Goal: Navigation & Orientation: Find specific page/section

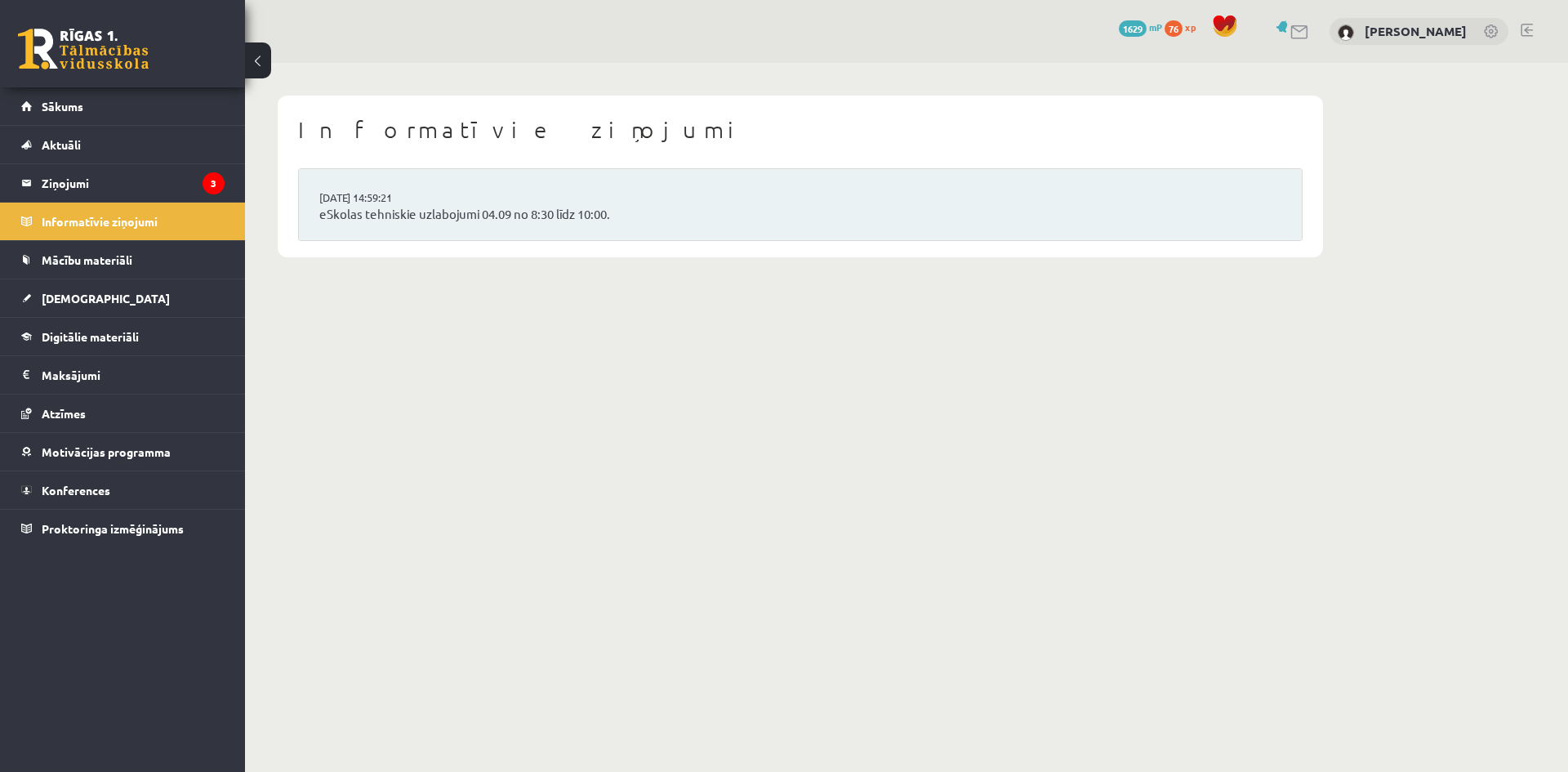
click at [1488, 30] on link at bounding box center [1492, 32] width 16 height 16
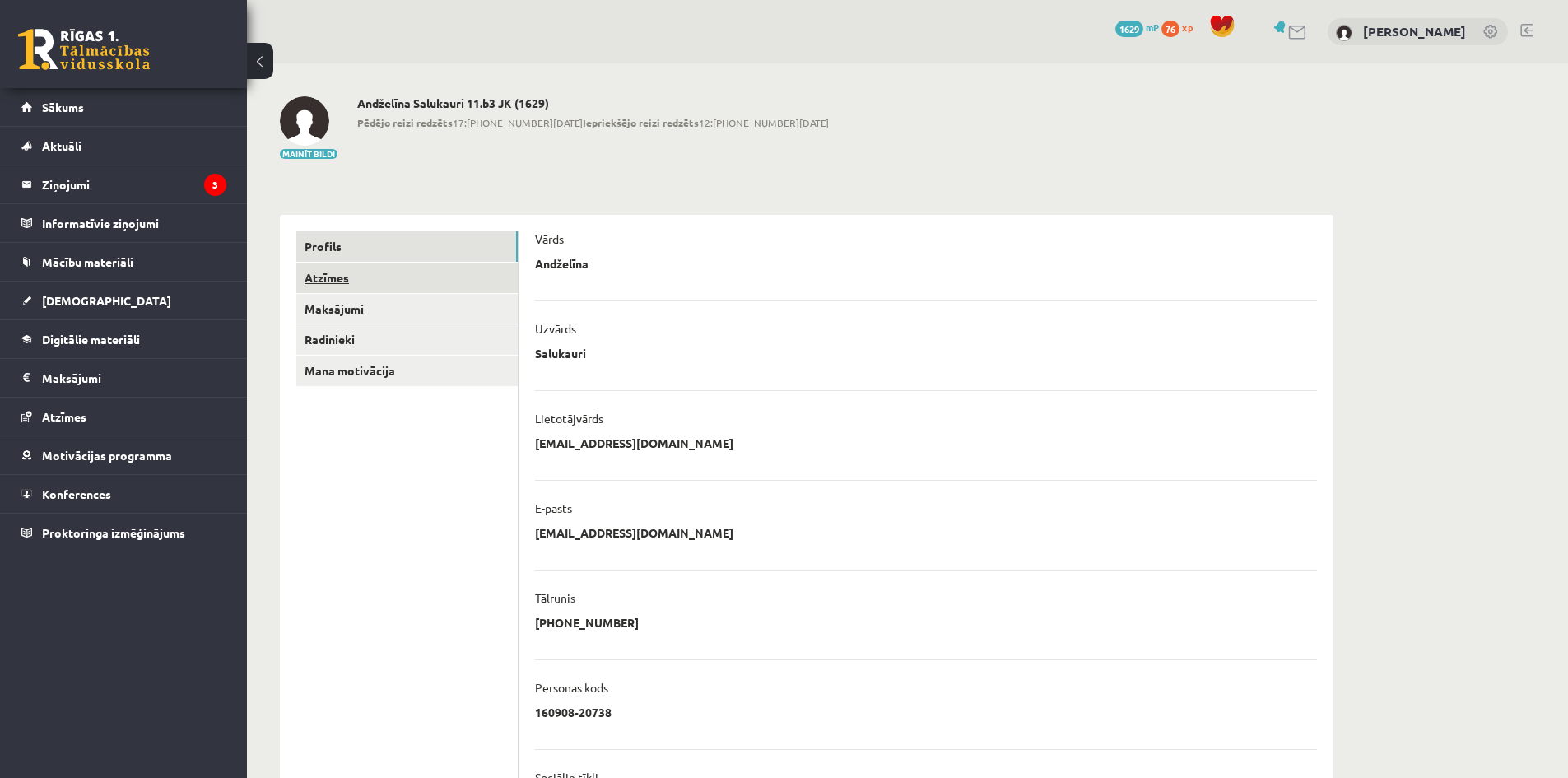
click at [314, 275] on link "Atzīmes" at bounding box center [407, 277] width 221 height 30
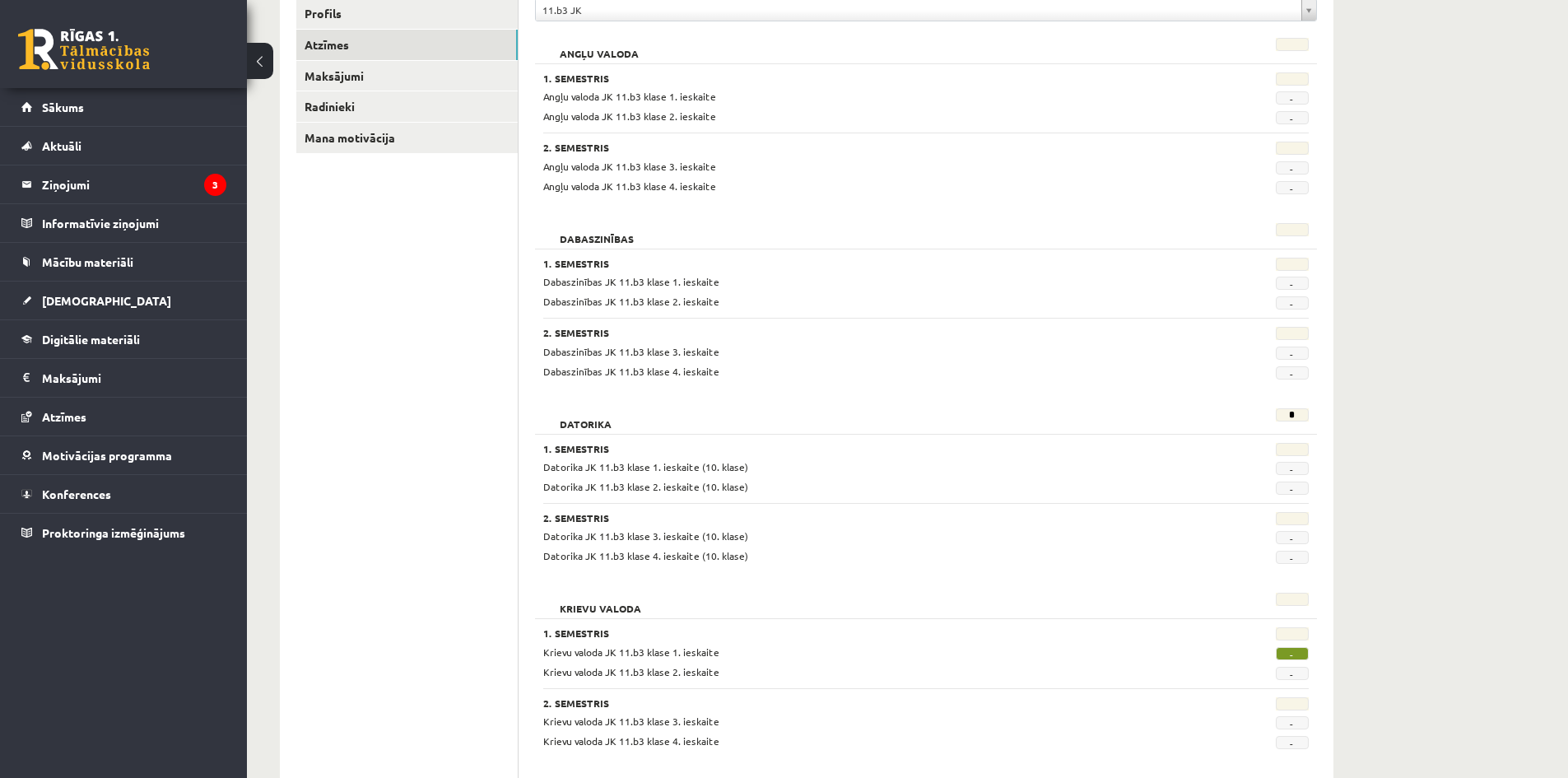
scroll to position [82, 0]
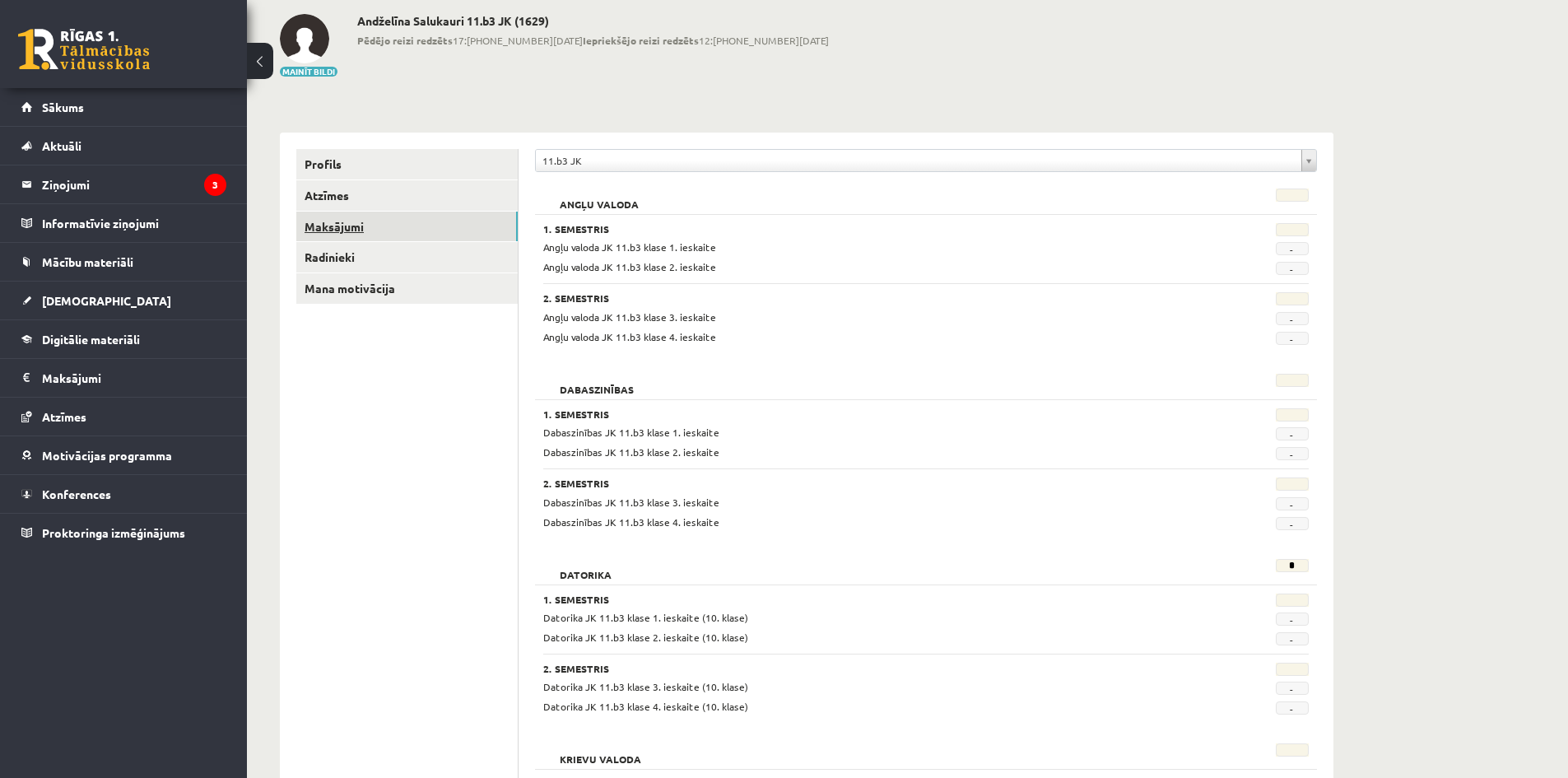
click at [348, 225] on link "Maksājumi" at bounding box center [407, 226] width 221 height 30
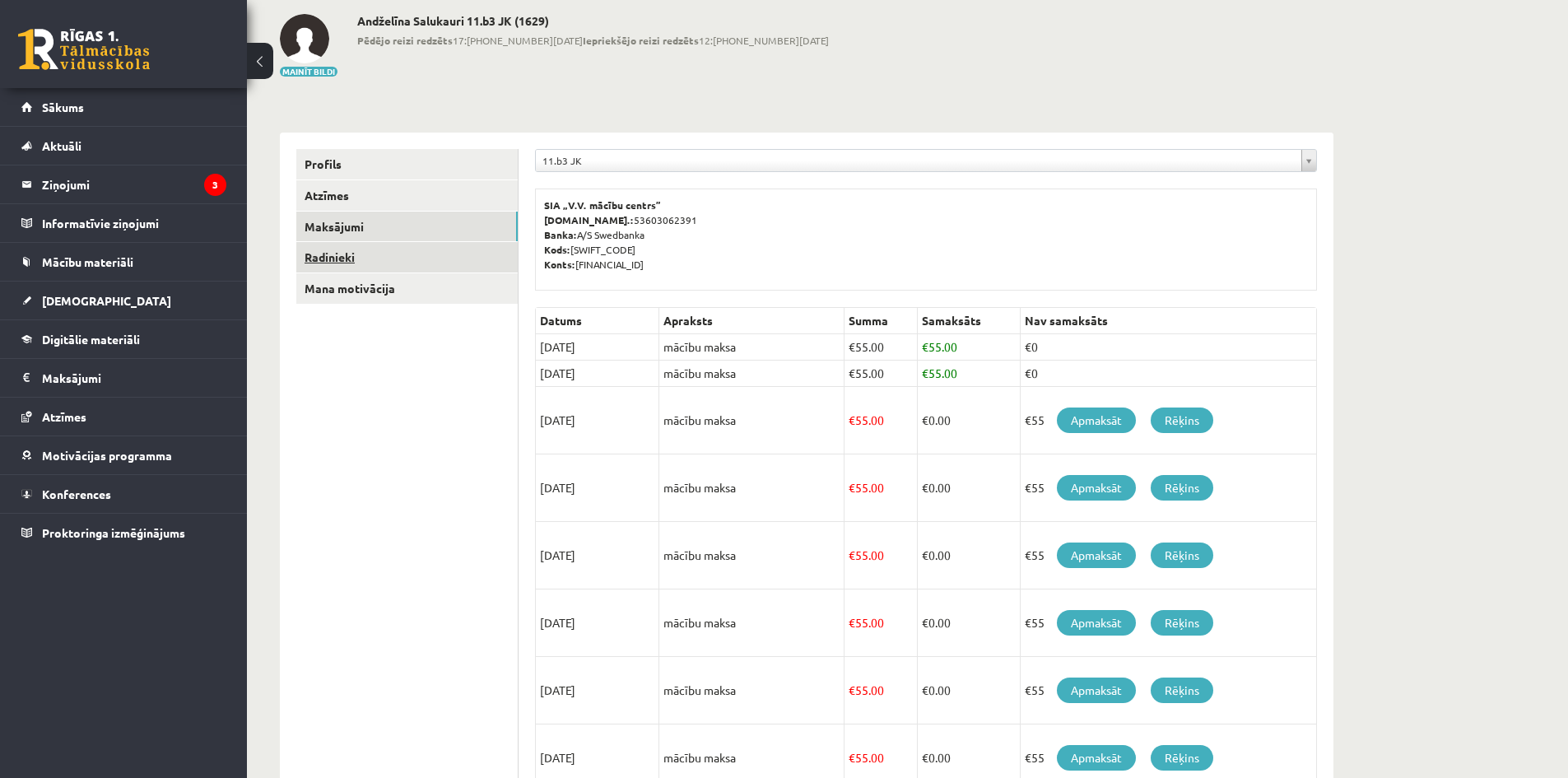
click at [343, 253] on link "Radinieki" at bounding box center [407, 256] width 221 height 30
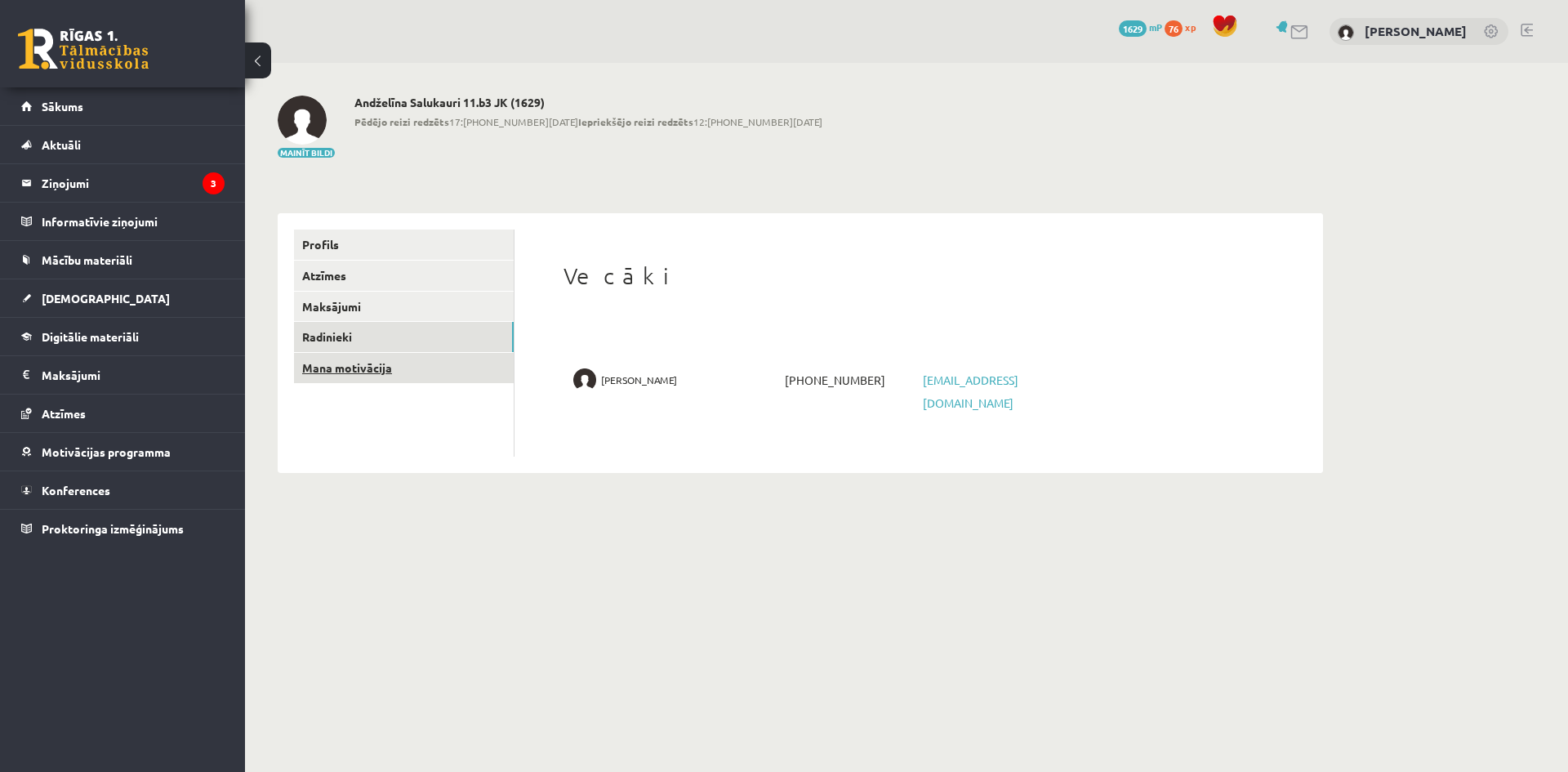
click at [351, 379] on link "Mana motivācija" at bounding box center [403, 368] width 219 height 30
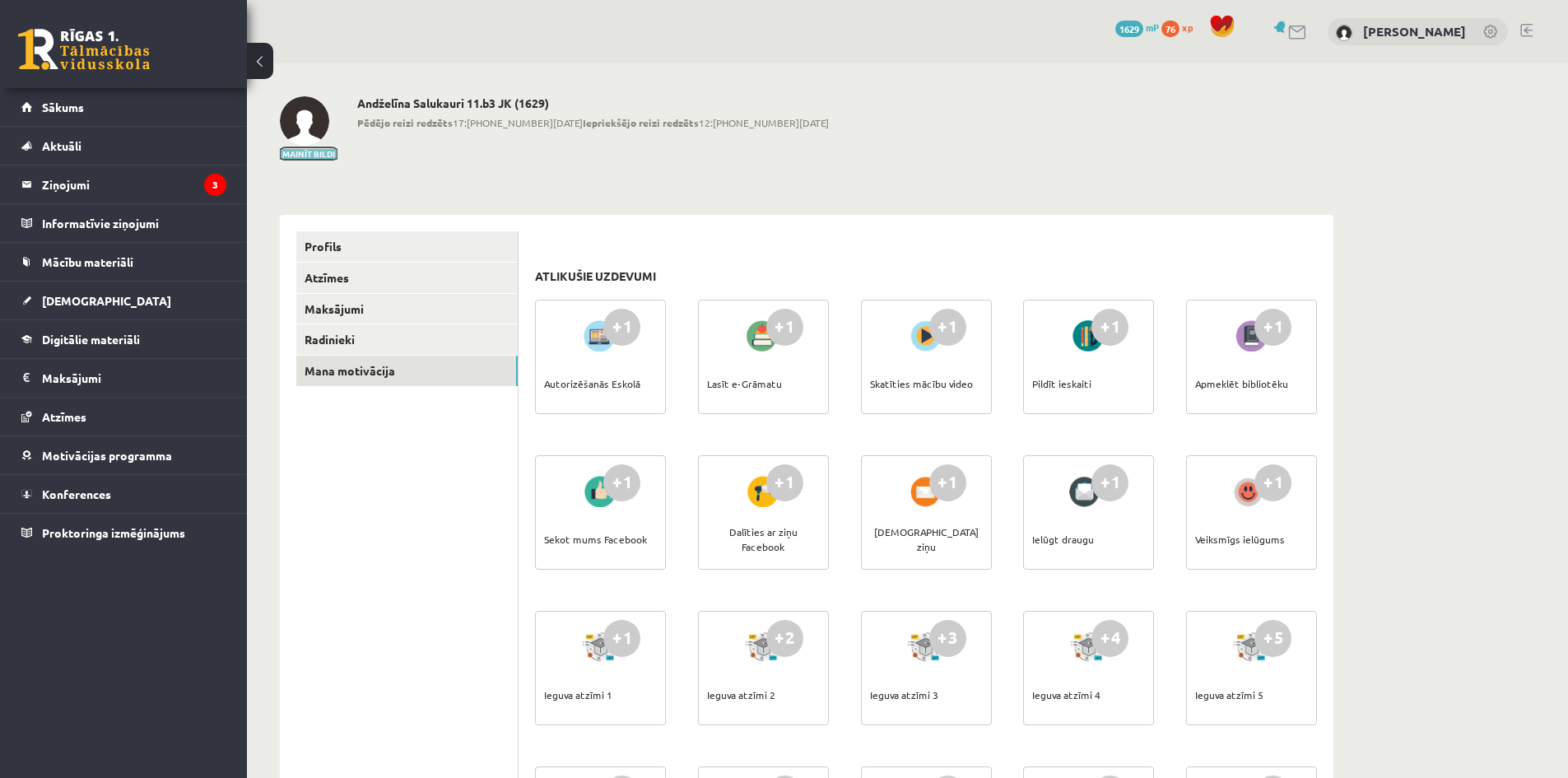
click at [322, 154] on button "Mainīt bildi" at bounding box center [308, 154] width 57 height 10
drag, startPoint x: 26, startPoint y: 20, endPoint x: 34, endPoint y: 25, distance: 9.4
click at [27, 22] on div "0 Dāvanas 1629 mP 76 xp" at bounding box center [123, 44] width 247 height 88
click at [49, 74] on div "0 Dāvanas 1629 mP 76 xp" at bounding box center [123, 44] width 247 height 88
click at [47, 44] on link at bounding box center [84, 49] width 132 height 41
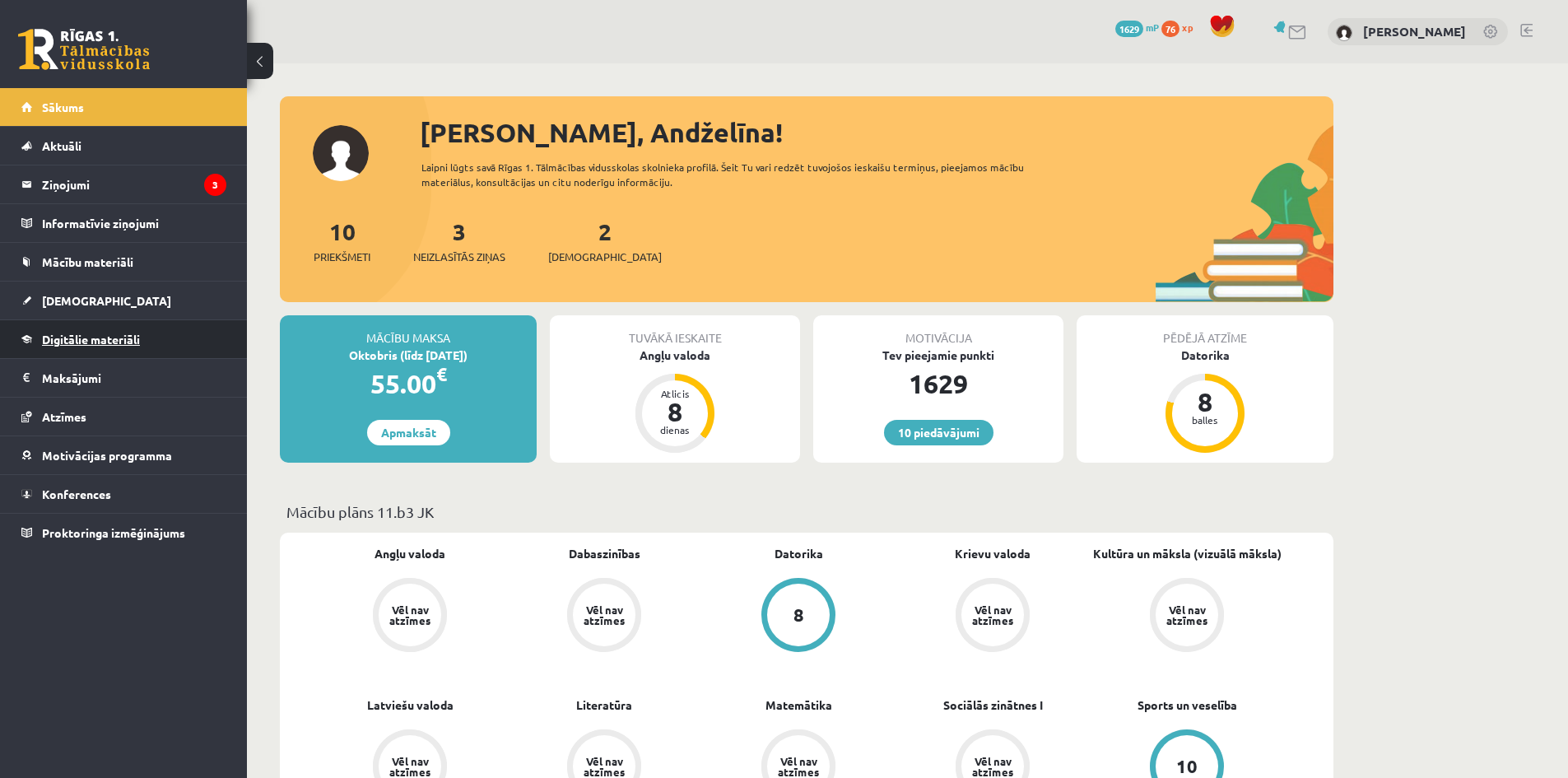
click at [67, 335] on span "Digitālie materiāli" at bounding box center [90, 339] width 98 height 15
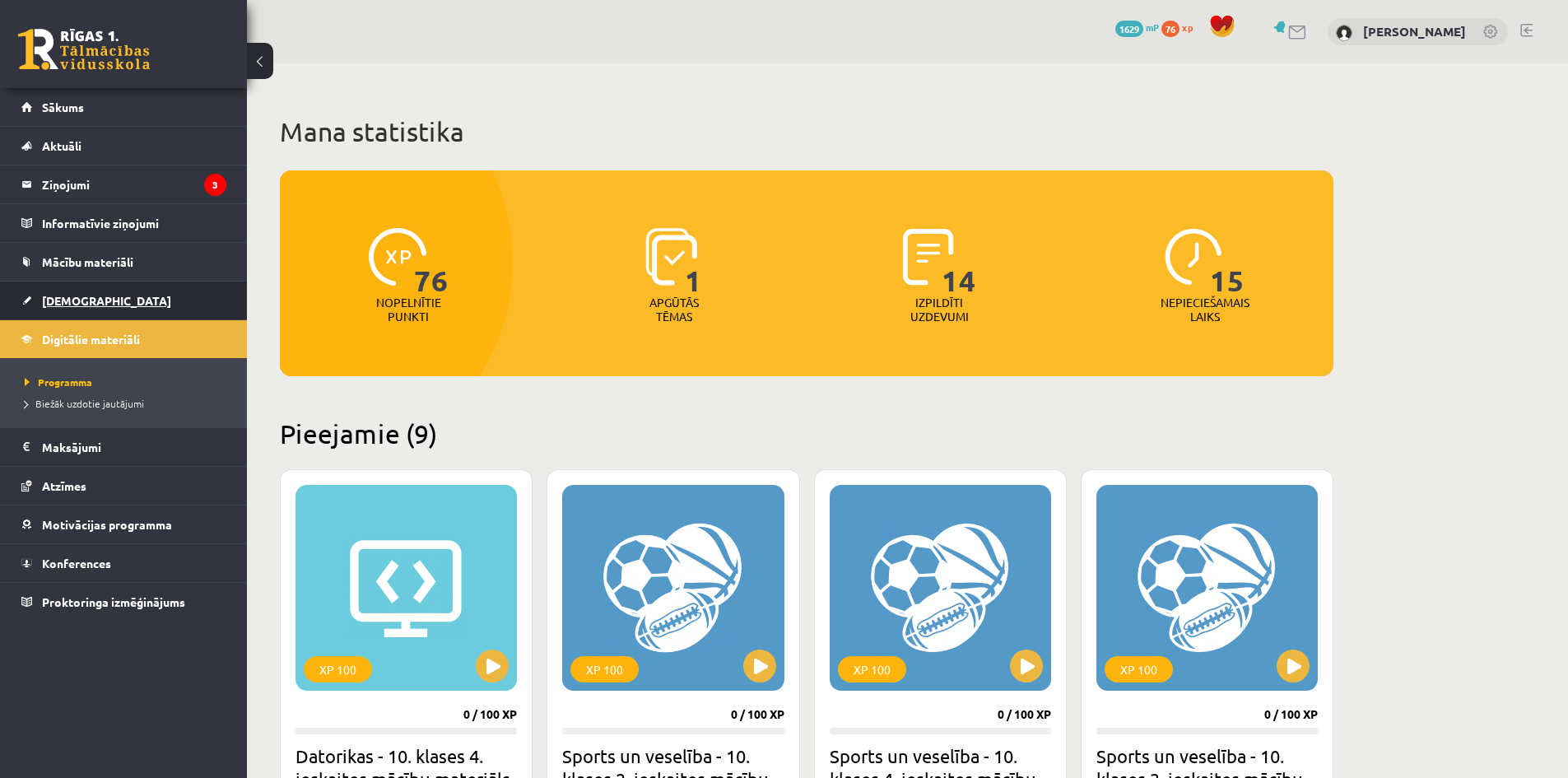
click at [68, 310] on link "[DEMOGRAPHIC_DATA]" at bounding box center [123, 300] width 205 height 38
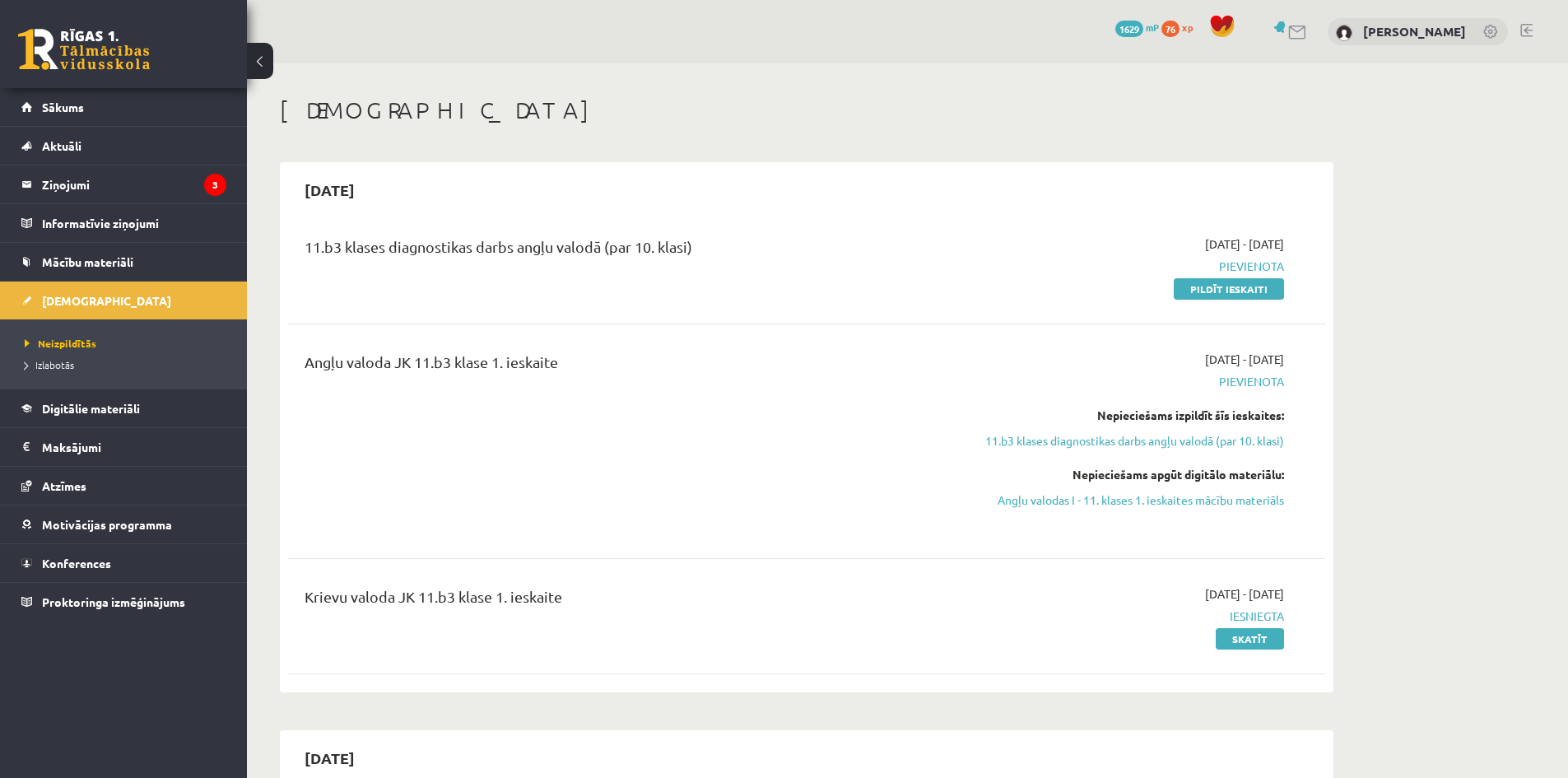
click at [1486, 35] on link at bounding box center [1491, 32] width 16 height 16
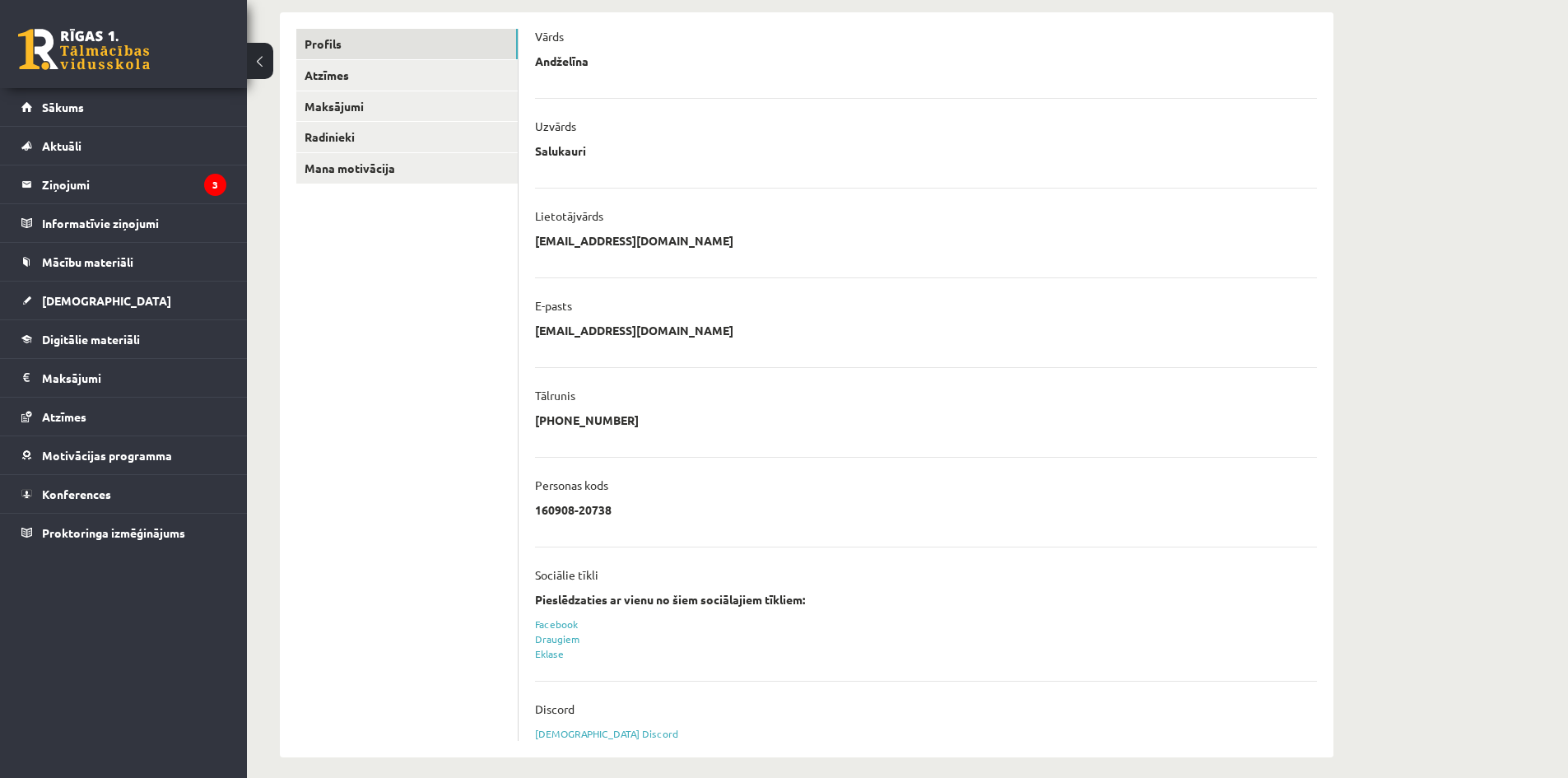
scroll to position [214, 0]
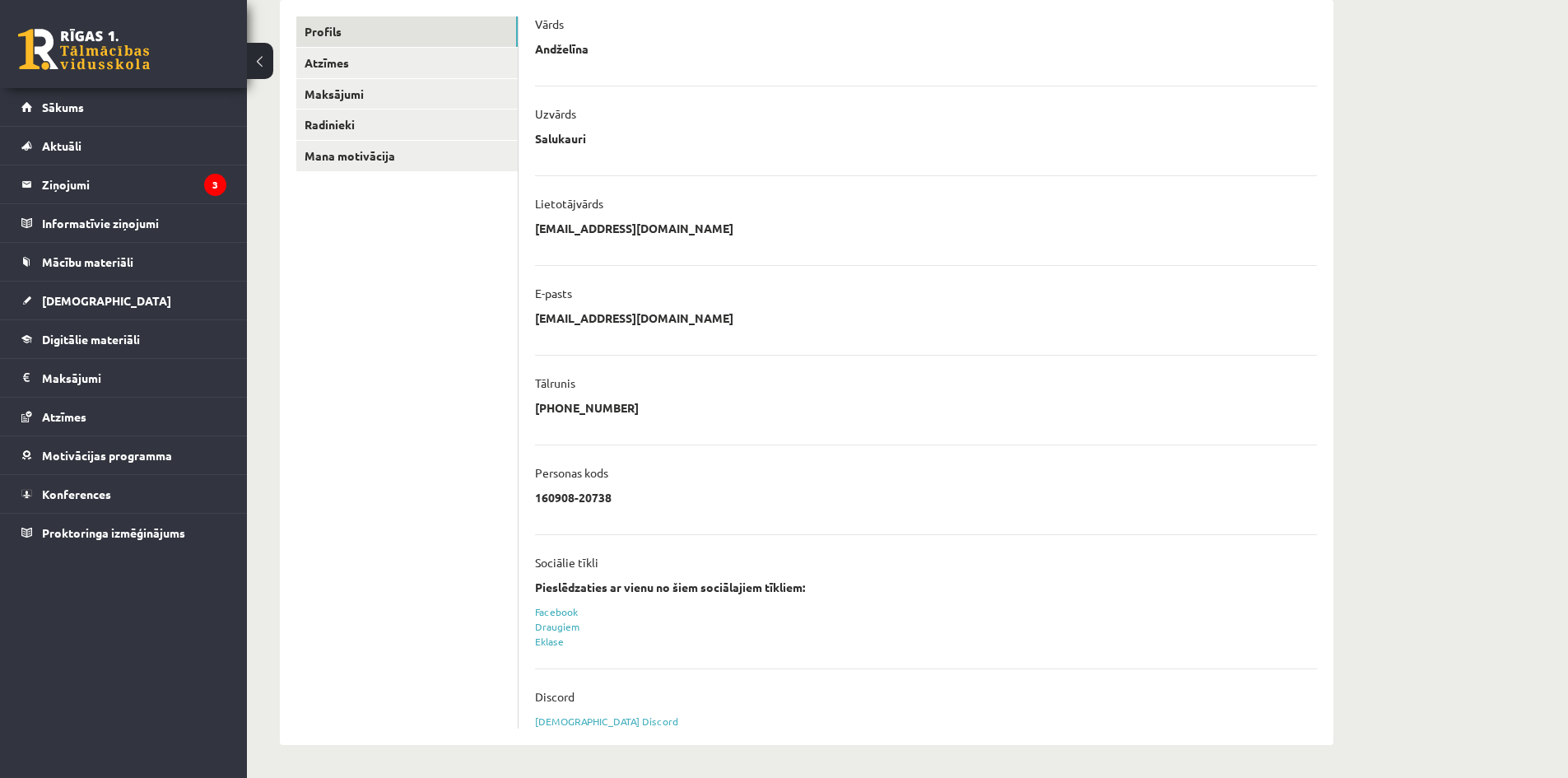
click at [610, 562] on div "Sociālie tīkli" at bounding box center [926, 567] width 782 height 24
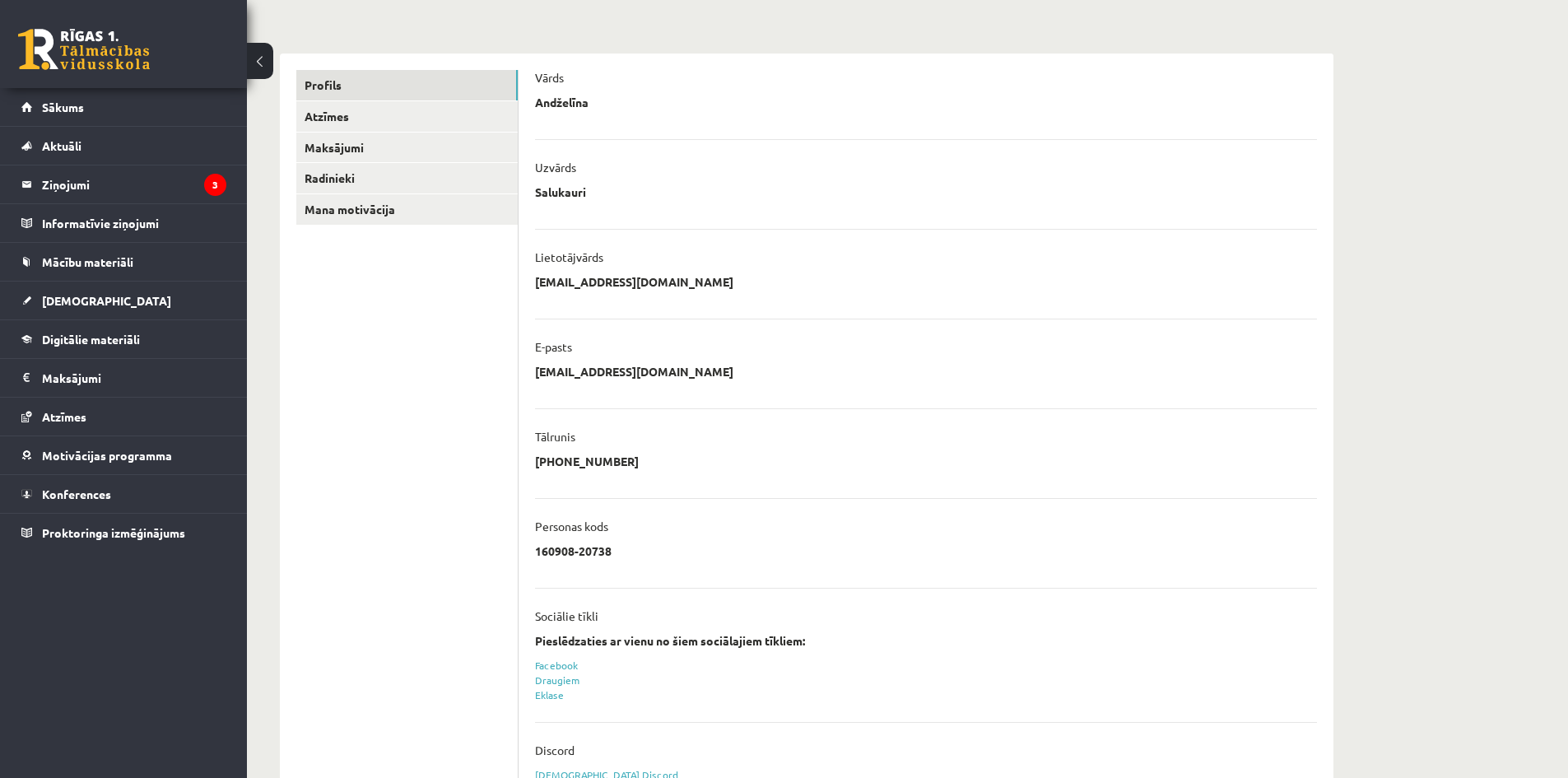
scroll to position [50, 0]
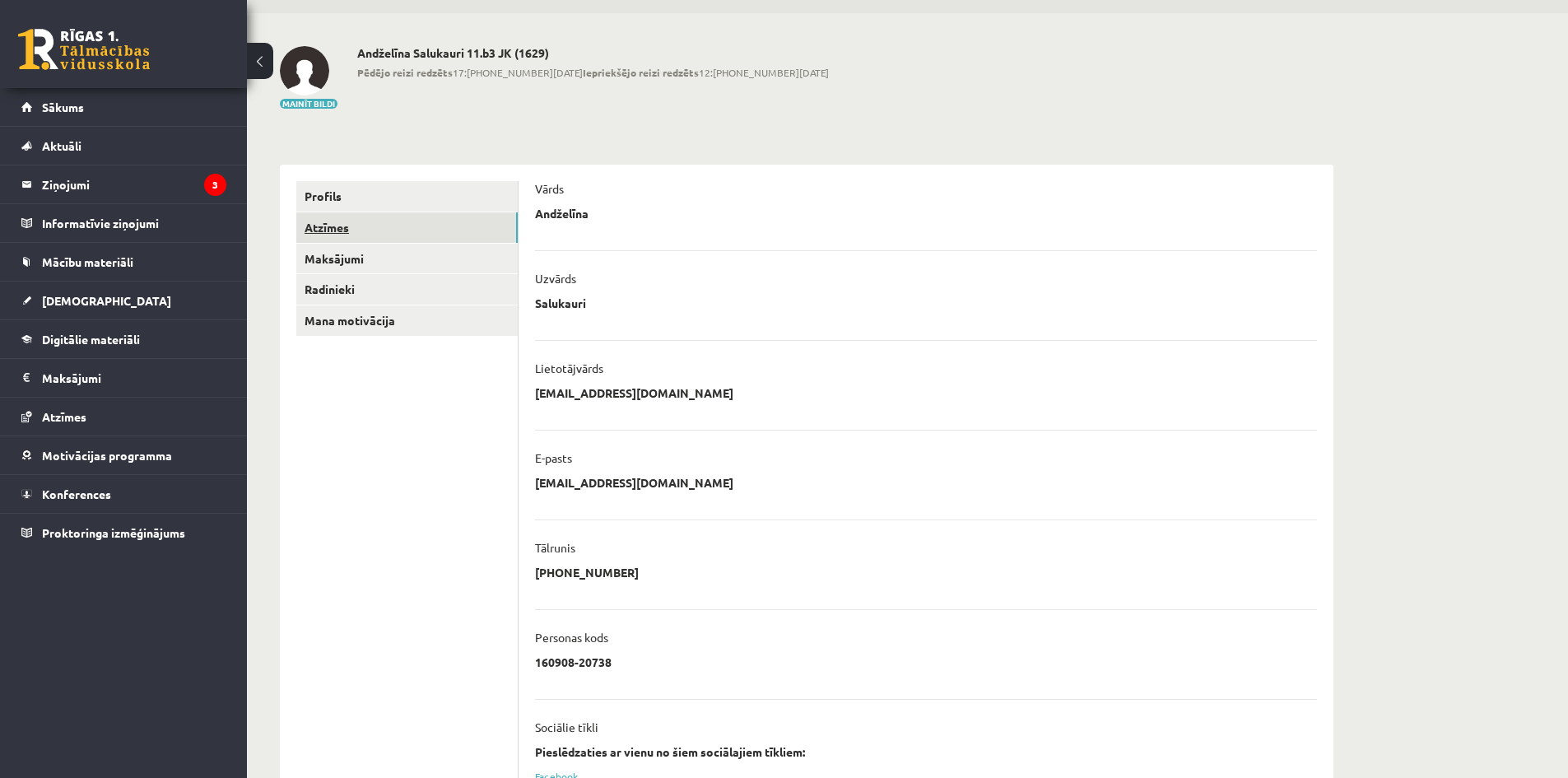
click at [350, 235] on link "Atzīmes" at bounding box center [407, 227] width 221 height 30
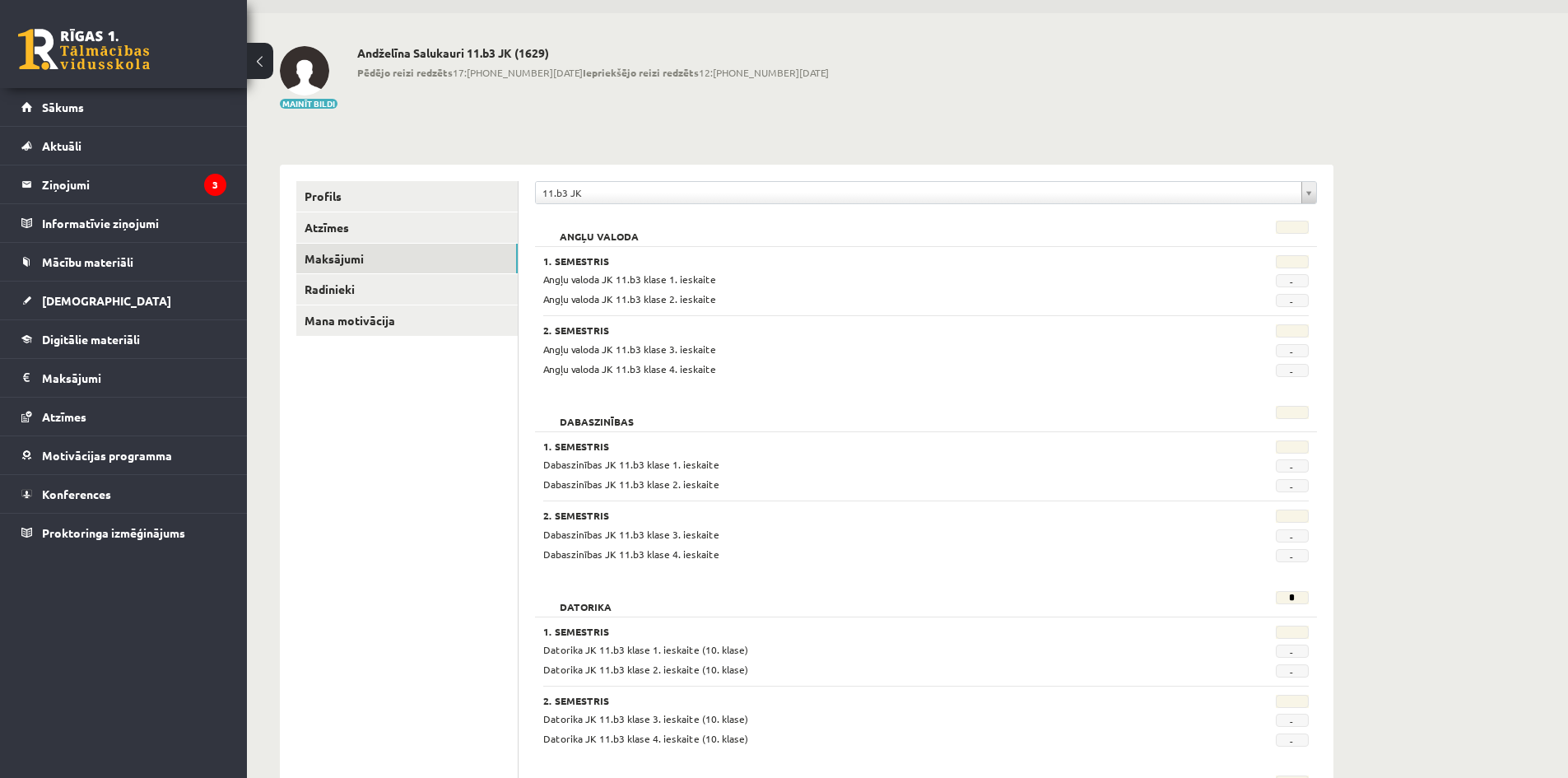
click at [340, 256] on link "Maksājumi" at bounding box center [407, 258] width 221 height 30
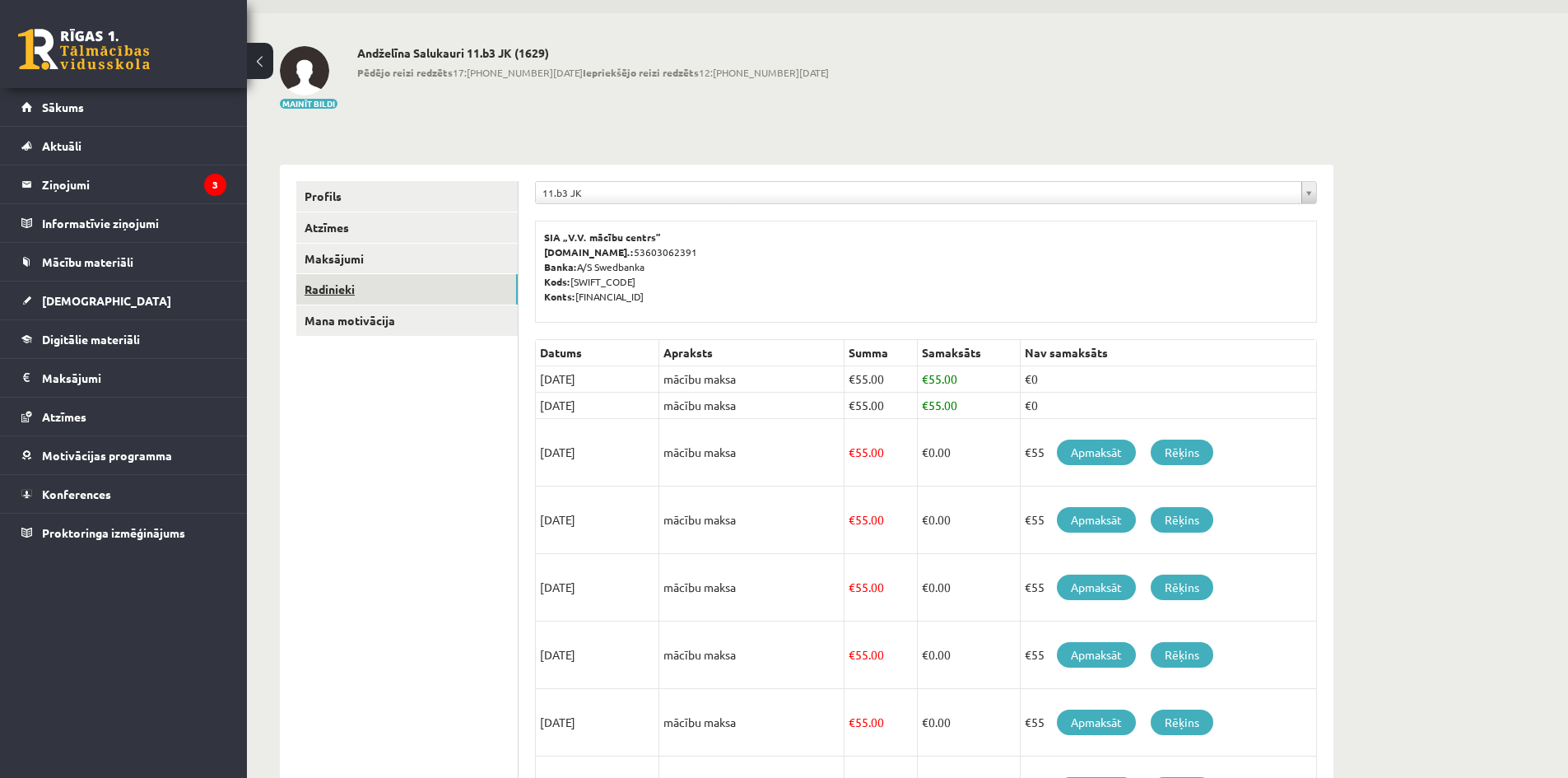
click at [334, 291] on link "Radinieki" at bounding box center [407, 289] width 221 height 30
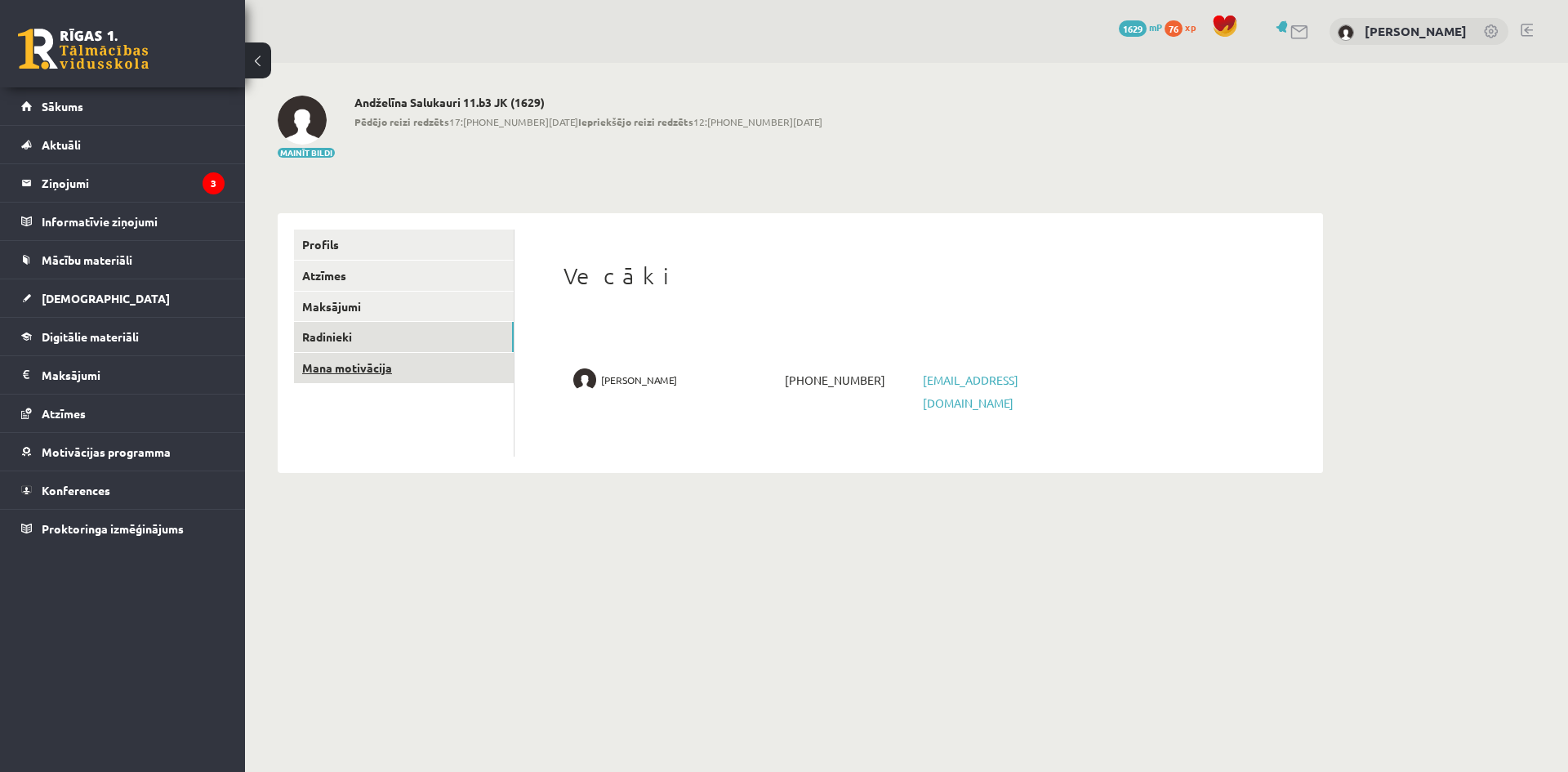
click at [342, 365] on link "Mana motivācija" at bounding box center [403, 368] width 219 height 30
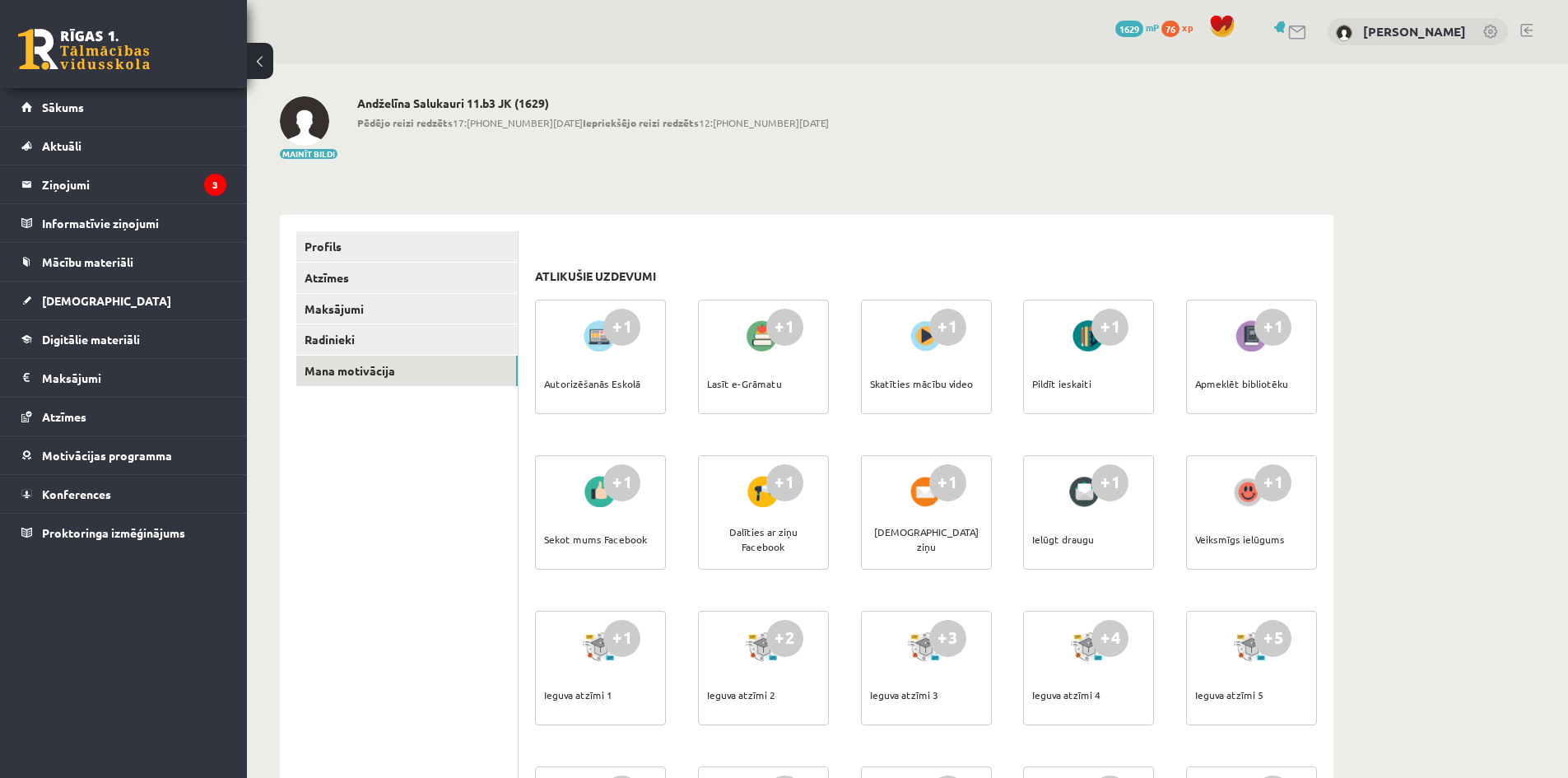
click at [395, 122] on b "Pēdējo reizi redzēts" at bounding box center [405, 123] width 95 height 14
click at [1269, 41] on div at bounding box center [1289, 32] width 39 height 17
click at [1289, 38] on link at bounding box center [1298, 32] width 19 height 14
